Goal: Task Accomplishment & Management: Complete application form

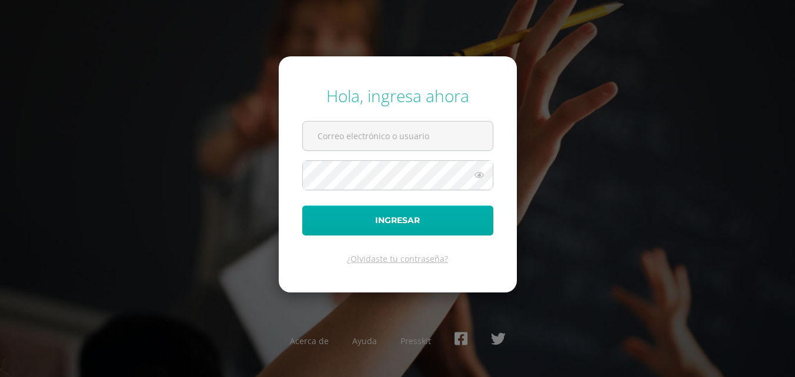
type input "2023837"
click at [389, 216] on button "Ingresar" at bounding box center [397, 221] width 191 height 30
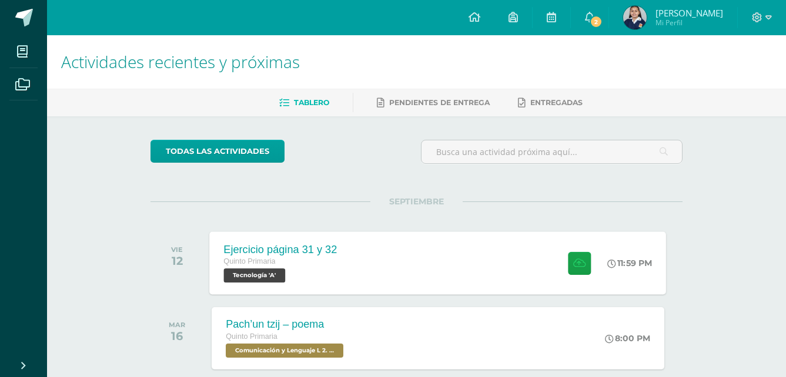
click at [257, 247] on div "Ejercicio página 31 y 32" at bounding box center [280, 249] width 113 height 12
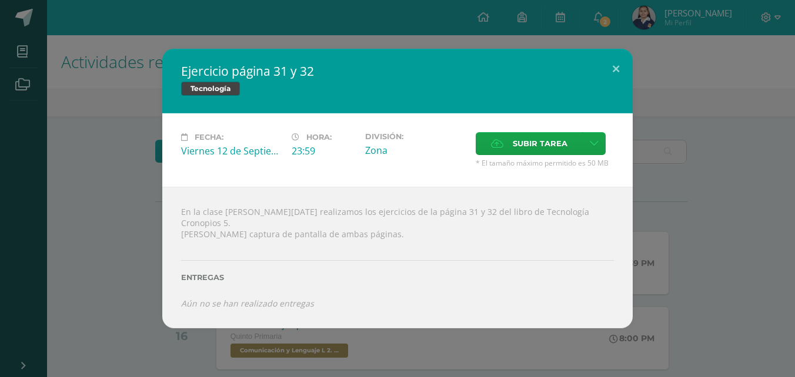
click at [108, 190] on div "Ejercicio página 31 y 32 Tecnología Fecha: [DATE] Hora: 23:59 División: Subir t…" at bounding box center [397, 188] width 785 height 279
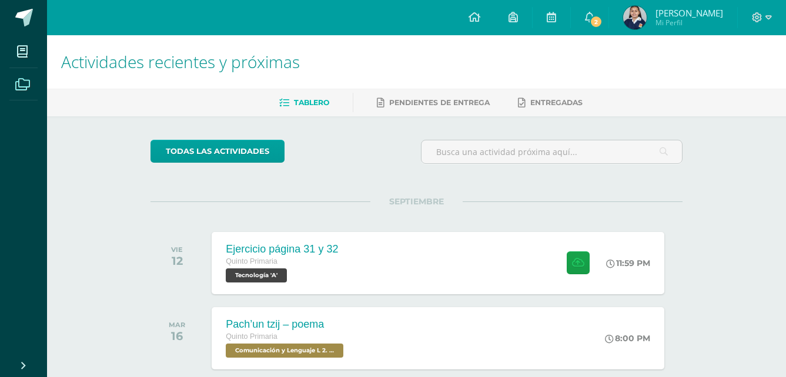
click at [11, 78] on span at bounding box center [22, 84] width 26 height 26
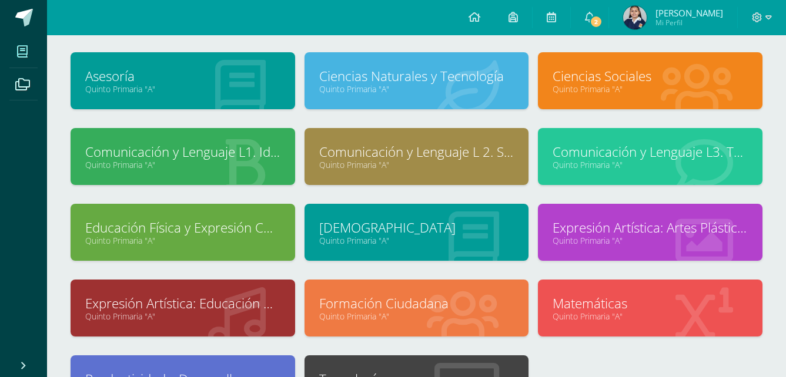
scroll to position [118, 0]
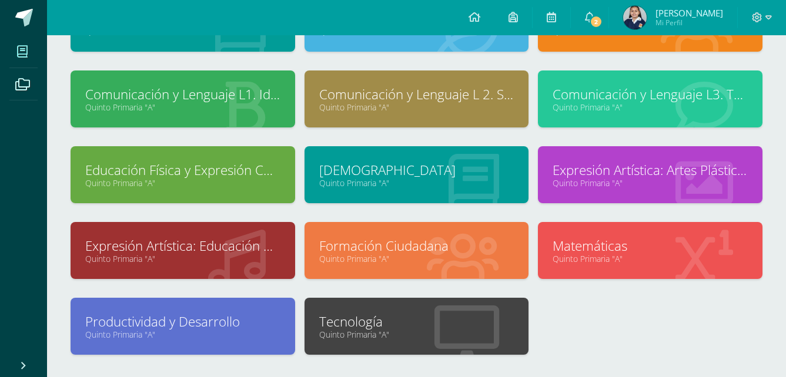
click at [438, 319] on link "Tecnología" at bounding box center [416, 322] width 195 height 18
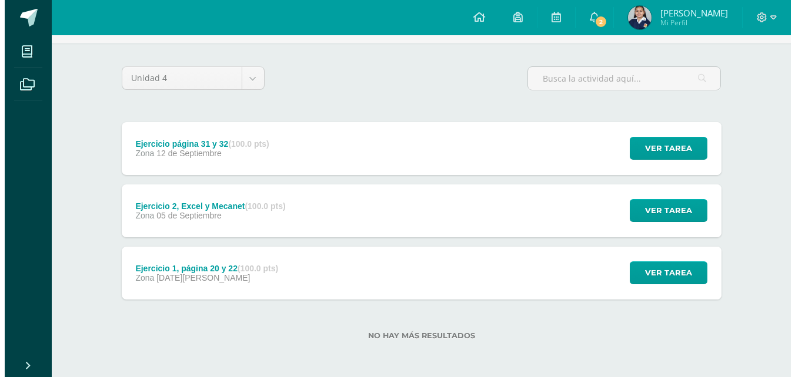
scroll to position [74, 0]
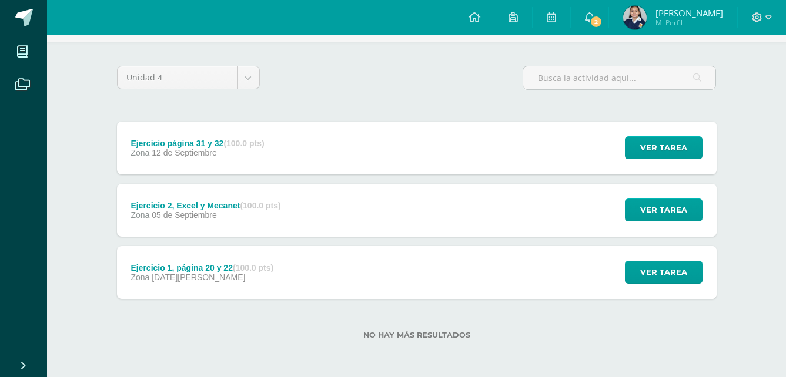
click at [338, 126] on div "Ejercicio página 31 y 32 (100.0 pts) Zona [DATE] Ver tarea Ejercicio página 31 …" at bounding box center [417, 148] width 600 height 53
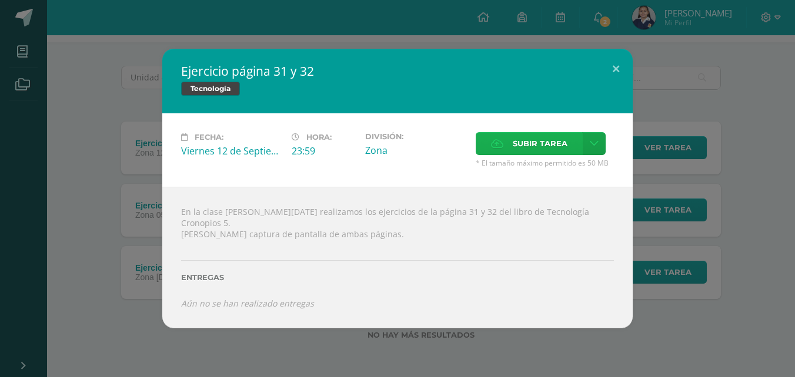
click at [518, 148] on span "Subir tarea" at bounding box center [540, 144] width 55 height 22
click at [0, 0] on input "Subir tarea" at bounding box center [0, 0] width 0 height 0
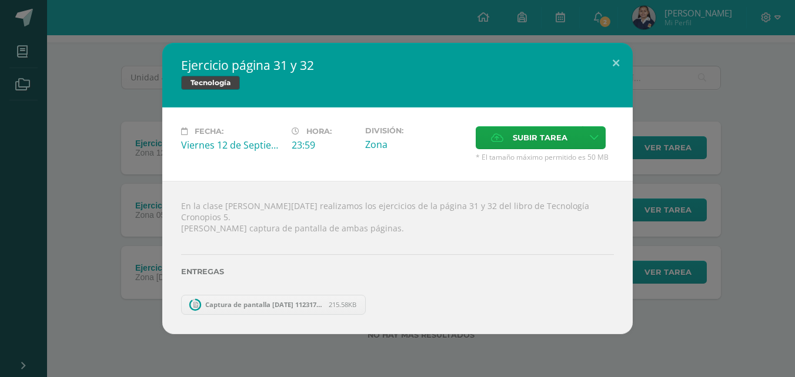
scroll to position [12, 0]
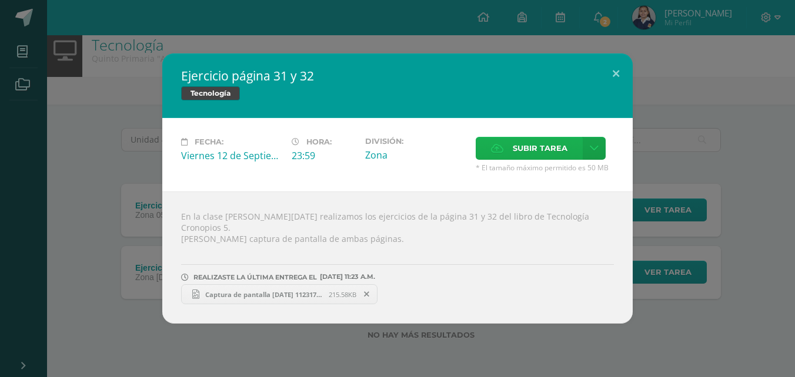
click at [551, 152] on span "Subir tarea" at bounding box center [540, 149] width 55 height 22
click at [0, 0] on input "Subir tarea" at bounding box center [0, 0] width 0 height 0
